Goal: Transaction & Acquisition: Purchase product/service

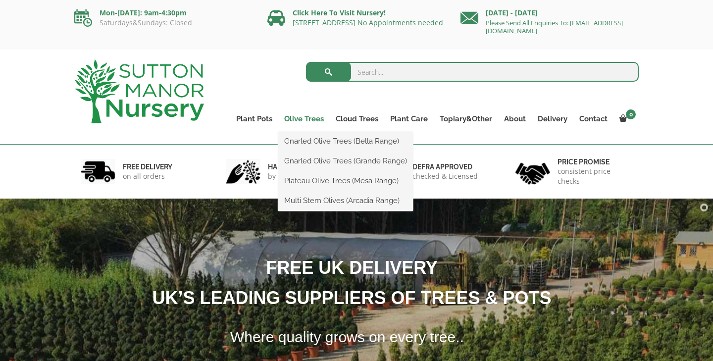
click at [307, 116] on link "Olive Trees" at bounding box center [304, 119] width 52 height 14
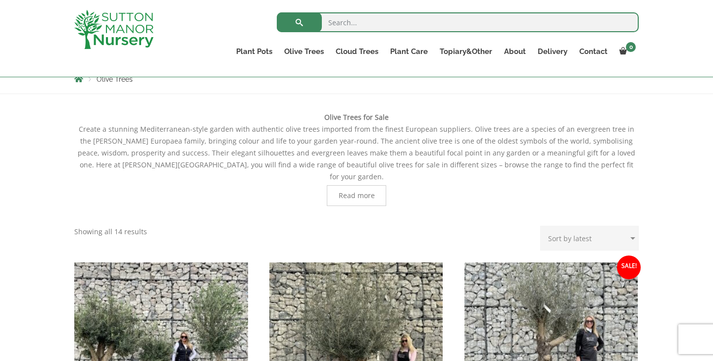
scroll to position [169, 0]
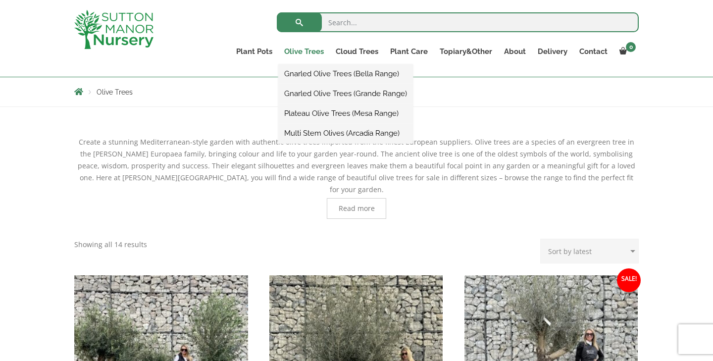
click at [296, 51] on link "Olive Trees" at bounding box center [304, 52] width 52 height 14
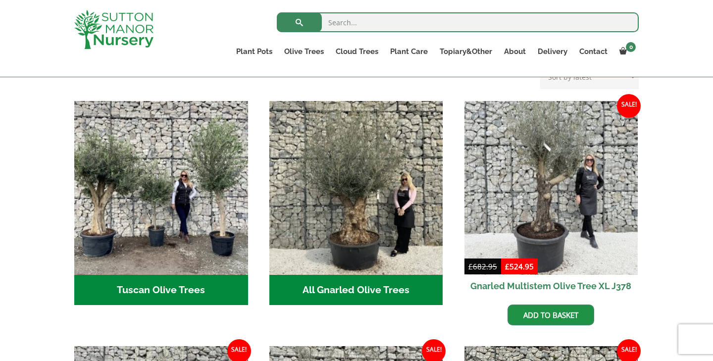
scroll to position [344, 0]
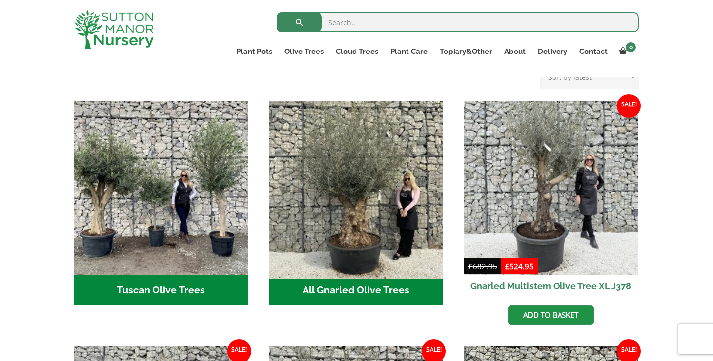
click at [299, 214] on img "Visit product category All Gnarled Olive Trees" at bounding box center [356, 188] width 182 height 182
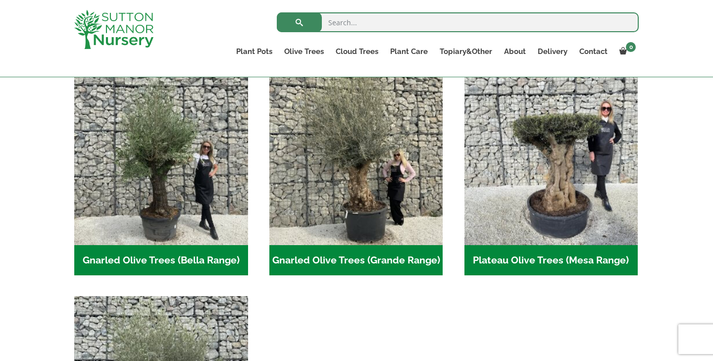
scroll to position [288, 0]
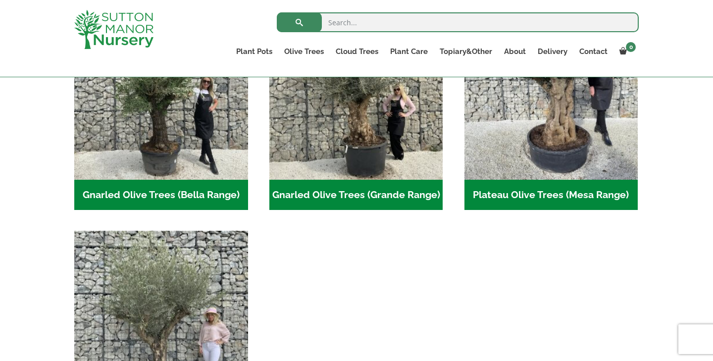
click at [207, 298] on img "Visit product category Multi Stem Olives (Arcadia Range)" at bounding box center [161, 318] width 182 height 182
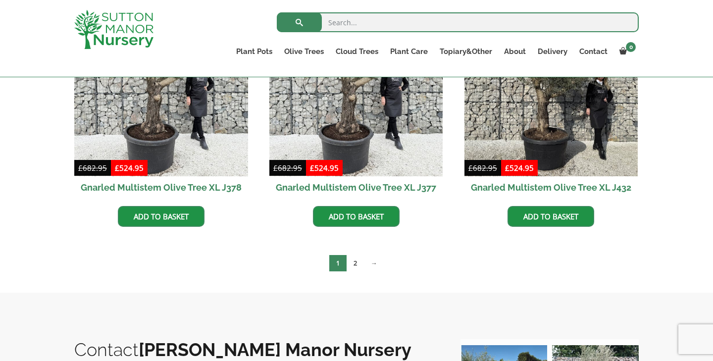
scroll to position [1724, 0]
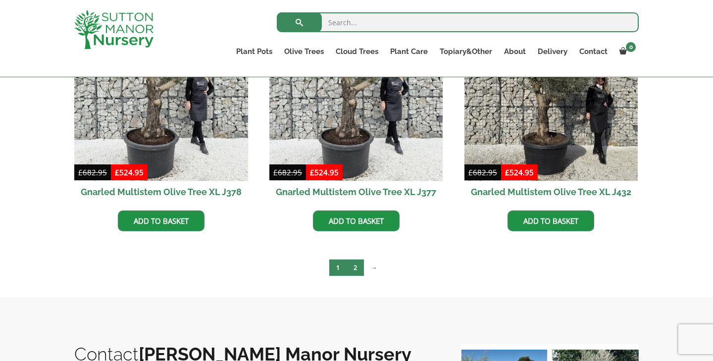
click at [347, 265] on link "2" at bounding box center [355, 268] width 17 height 16
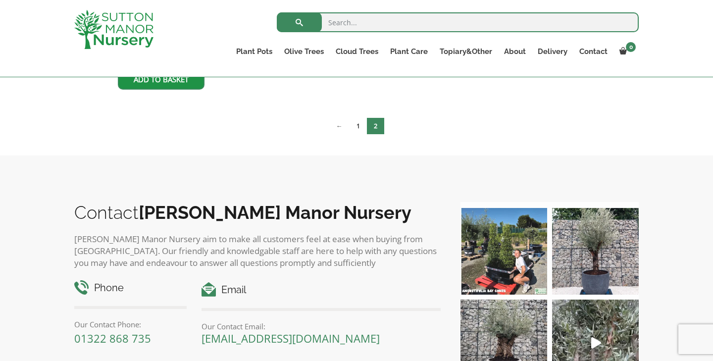
scroll to position [693, 0]
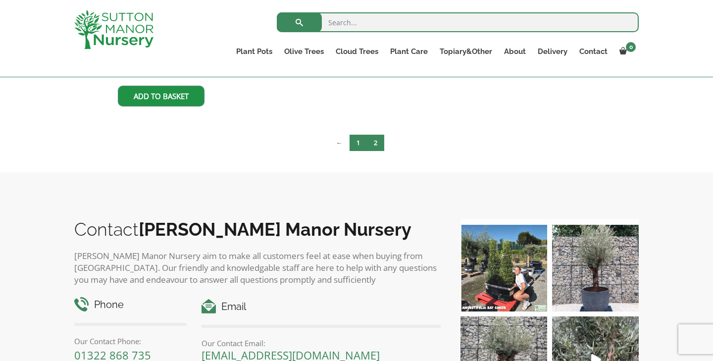
click at [362, 141] on link "1" at bounding box center [358, 143] width 17 height 16
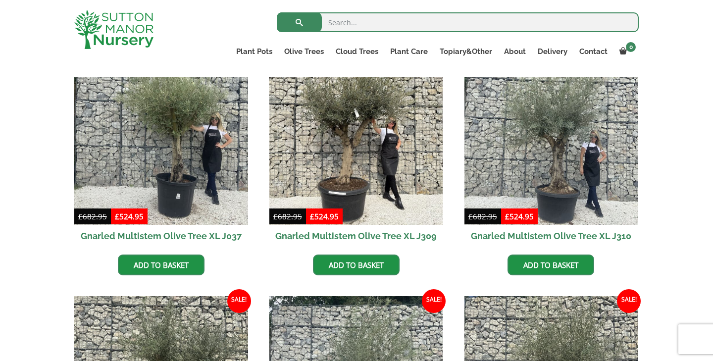
scroll to position [690, 0]
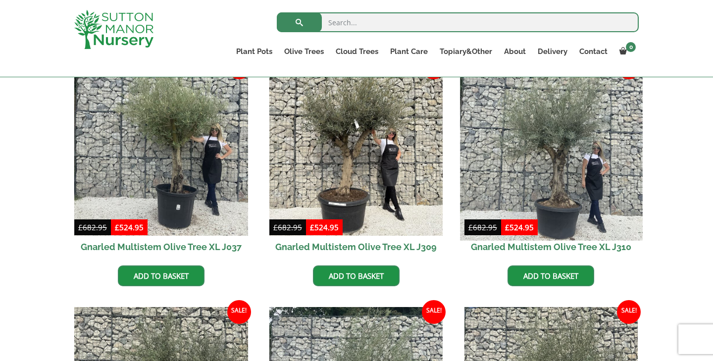
click at [546, 194] on img at bounding box center [551, 149] width 182 height 182
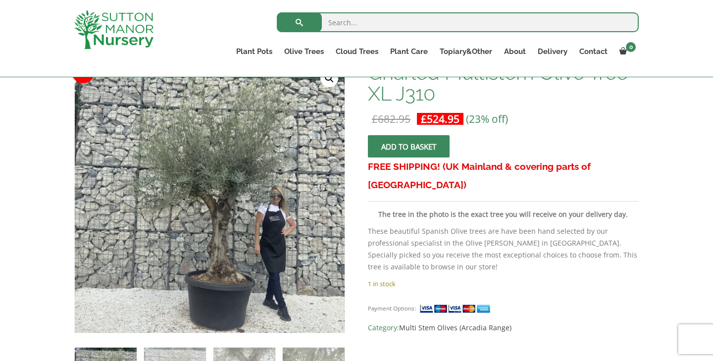
scroll to position [168, 0]
